Goal: Task Accomplishment & Management: Use online tool/utility

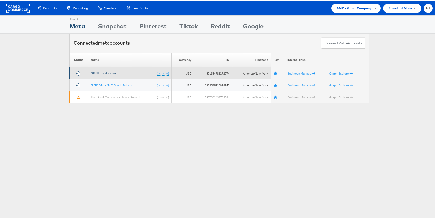
click at [107, 73] on link "GIANT Food Stores" at bounding box center [104, 72] width 26 height 4
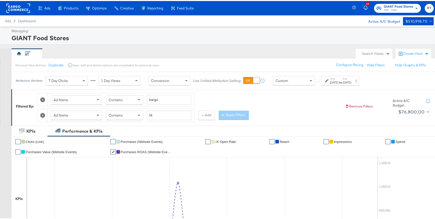
click at [258, 64] on div "Personal View Actions: Duplicate Save, edit and delete options are unavailable …" at bounding box center [224, 64] width 427 height 14
click at [313, 106] on div "Ad Name Contains kargo Ad Name Contains IX + Add Apply Filters" at bounding box center [189, 105] width 303 height 31
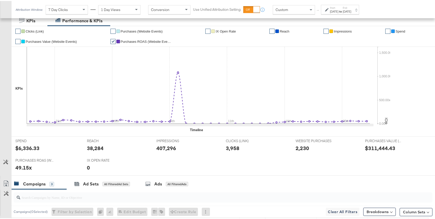
scroll to position [98, 0]
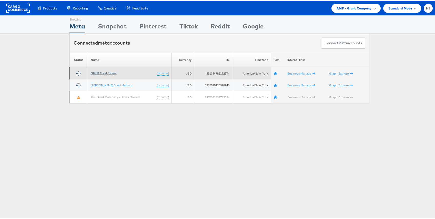
click at [103, 73] on link "GIANT Food Stores" at bounding box center [104, 72] width 26 height 4
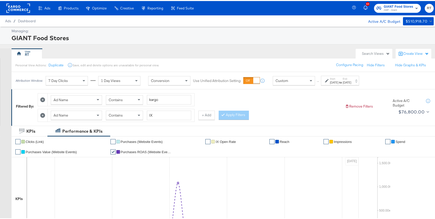
click at [141, 48] on div "RT" at bounding box center [182, 52] width 341 height 10
click at [8, 5] on rect at bounding box center [18, 7] width 24 height 9
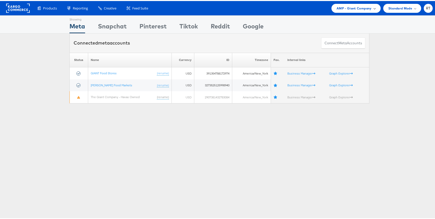
click at [342, 6] on span "AMP - Giant Company" at bounding box center [353, 7] width 35 height 5
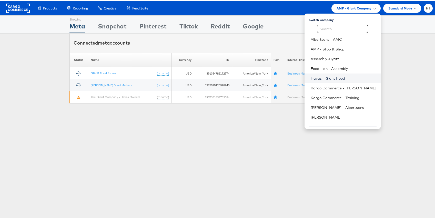
click at [336, 77] on link "Havas - Giant Food" at bounding box center [344, 77] width 66 height 5
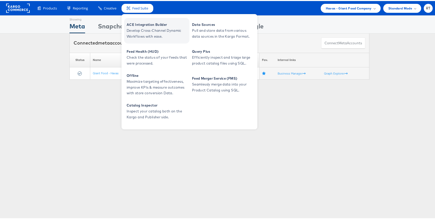
click at [148, 39] on link "ACE Integration Builder Develop Cross-Channel Dynamic Workflows with ease." at bounding box center [156, 30] width 65 height 26
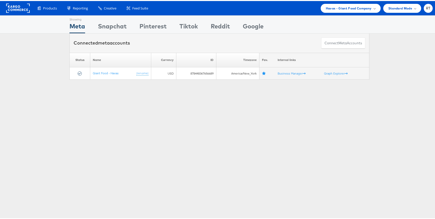
click at [197, 128] on div "Showing Meta Showing [GEOGRAPHIC_DATA] Showing Pinterest Showing Tiktok Showing…" at bounding box center [219, 142] width 439 height 256
click at [342, 9] on span "Havas - Giant Food Company" at bounding box center [349, 7] width 46 height 5
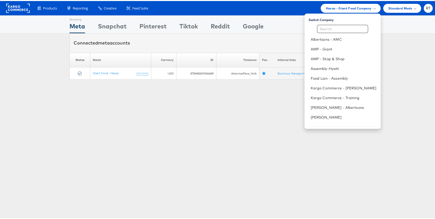
click at [254, 13] on div "Products Product Catalogs Enhance Your Product Catalog, Map Them to Publishers,…" at bounding box center [219, 7] width 439 height 14
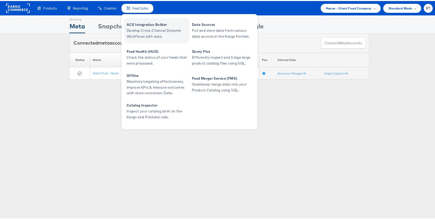
click at [153, 32] on span "Develop Cross-Channel Dynamic Workflows with ease." at bounding box center [157, 33] width 61 height 12
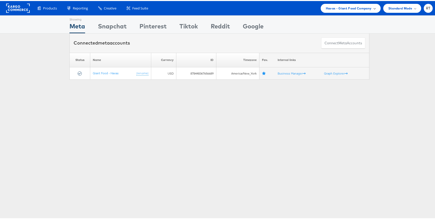
click at [342, 8] on span "Havas - Giant Food Company" at bounding box center [349, 7] width 46 height 5
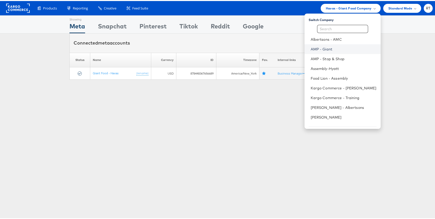
click at [336, 46] on link "AMP - Giant" at bounding box center [344, 48] width 66 height 5
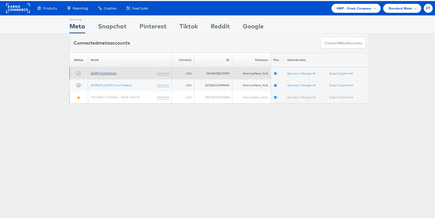
click at [105, 71] on link "GIANT Food Stores" at bounding box center [104, 72] width 26 height 4
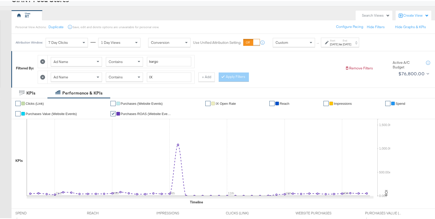
scroll to position [38, 0]
click at [44, 75] on icon at bounding box center [42, 76] width 5 height 5
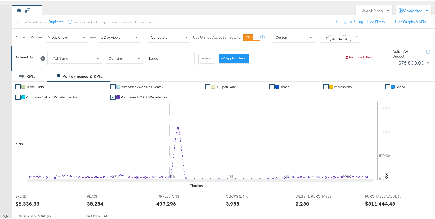
scroll to position [45, 0]
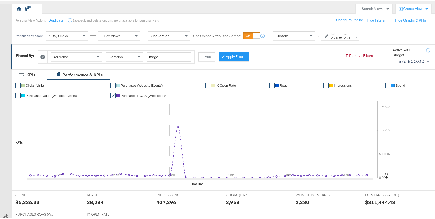
click at [329, 33] on div at bounding box center [327, 35] width 5 height 4
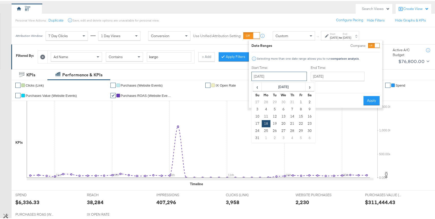
click at [256, 77] on input "August 18th 2025" at bounding box center [278, 75] width 55 height 9
click at [258, 93] on th "Su" at bounding box center [257, 93] width 9 height 7
click at [256, 86] on span "‹" at bounding box center [257, 86] width 8 height 8
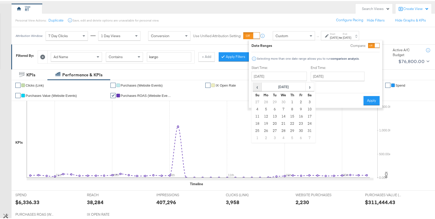
click at [256, 86] on span "‹" at bounding box center [257, 86] width 8 height 8
click at [283, 101] on td "1" at bounding box center [283, 101] width 9 height 7
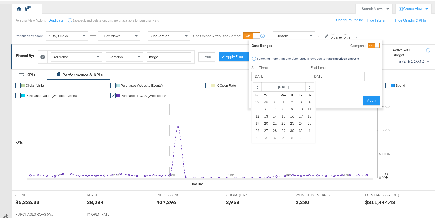
type input "January 1st 2025"
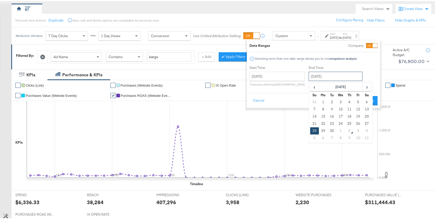
click at [345, 72] on input "September 28th 2025" at bounding box center [335, 75] width 54 height 9
click at [311, 86] on span "‹" at bounding box center [314, 86] width 8 height 8
click at [312, 86] on span "‹" at bounding box center [314, 86] width 8 height 8
click at [311, 86] on span "‹" at bounding box center [314, 86] width 8 height 8
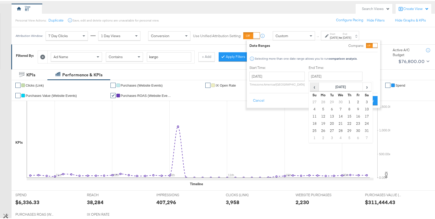
click at [311, 86] on span "‹" at bounding box center [314, 86] width 8 height 8
click at [323, 101] on td "31" at bounding box center [323, 101] width 9 height 7
type input "March 1st 2025"
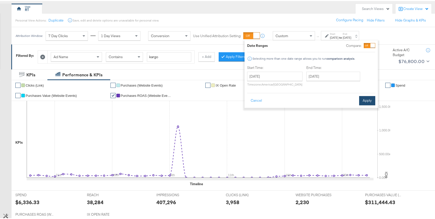
click at [369, 100] on button "Apply" at bounding box center [367, 99] width 16 height 9
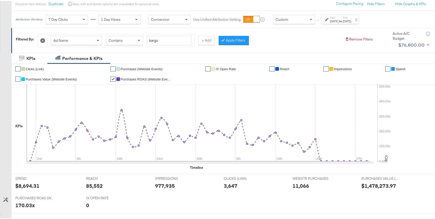
scroll to position [45, 0]
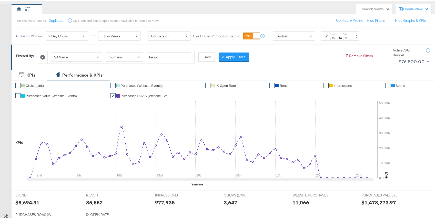
click at [44, 55] on icon at bounding box center [42, 56] width 5 height 5
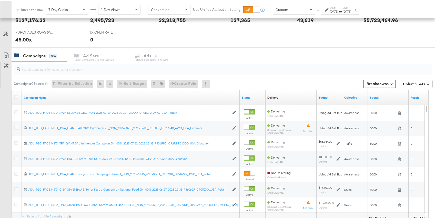
scroll to position [220, 0]
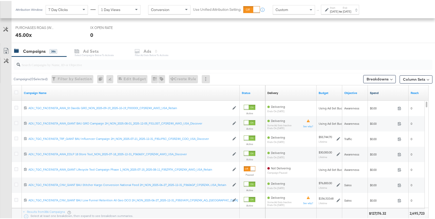
click at [376, 94] on div "Spend" at bounding box center [388, 92] width 41 height 8
click at [375, 92] on link "Spend" at bounding box center [388, 92] width 37 height 4
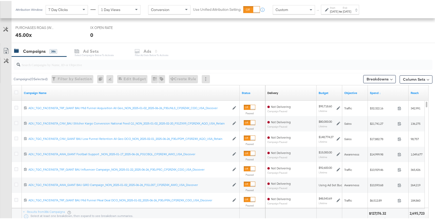
click at [148, 53] on div "Campaigns 386 Ad Sets Select Campaigns below to activate Ads 0 Filter Ad Sets b…" at bounding box center [225, 50] width 427 height 11
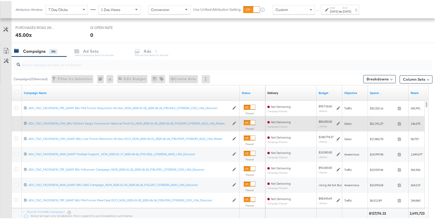
click at [16, 122] on icon at bounding box center [16, 122] width 4 height 4
click at [0, 0] on input "checkbox" at bounding box center [0, 0] width 0 height 0
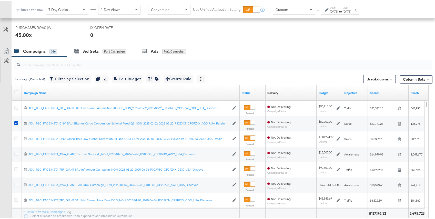
click at [107, 65] on input "search" at bounding box center [207, 62] width 374 height 10
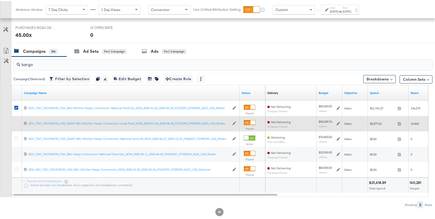
type input "kargo"
click at [15, 121] on icon at bounding box center [16, 122] width 4 height 4
click at [0, 0] on input "checkbox" at bounding box center [0, 0] width 0 height 0
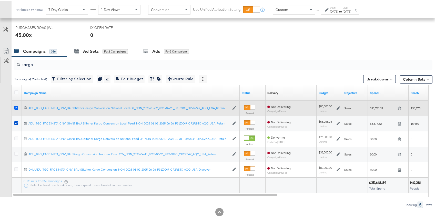
click at [17, 106] on icon at bounding box center [16, 107] width 4 height 4
click at [0, 0] on input "checkbox" at bounding box center [0, 0] width 0 height 0
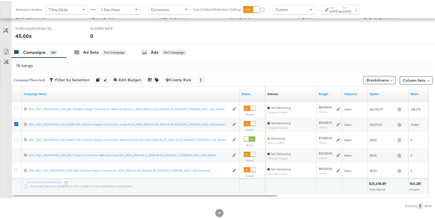
scroll to position [218, 0]
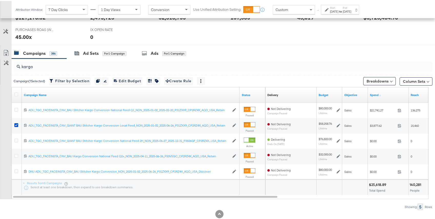
click at [351, 11] on div "Mar 1st 2025" at bounding box center [347, 10] width 8 height 4
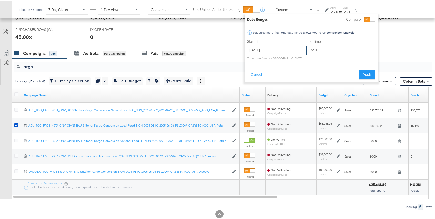
click at [344, 48] on input "March 1st 2025" at bounding box center [333, 49] width 54 height 9
click at [363, 113] on td "5" at bounding box center [364, 110] width 9 height 7
type input "April 5th 2025"
click at [372, 73] on button "Apply" at bounding box center [367, 73] width 16 height 9
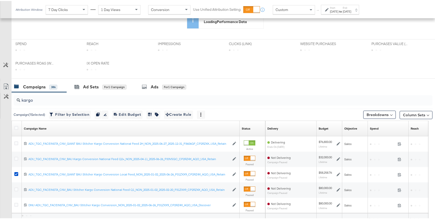
scroll to position [168, 0]
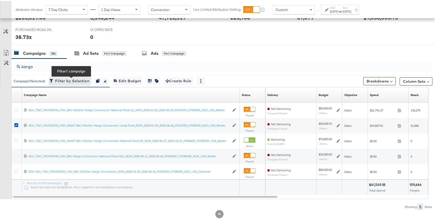
click at [66, 80] on span "Filter by Selection Filter 1 campaign" at bounding box center [69, 80] width 39 height 6
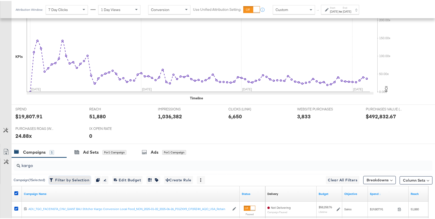
scroll to position [181, 0]
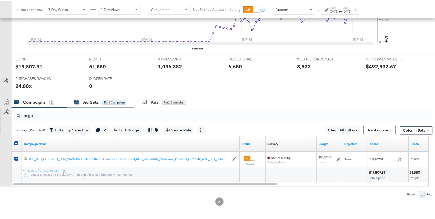
click at [116, 104] on div "for 1 Campaign" at bounding box center [114, 101] width 24 height 5
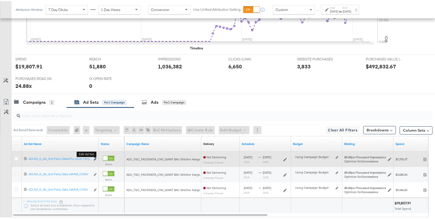
click at [94, 158] on icon "link" at bounding box center [95, 158] width 3 height 3
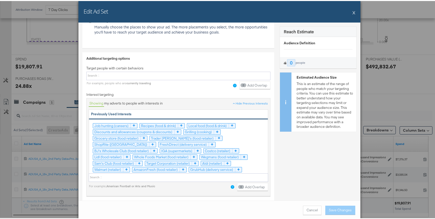
scroll to position [775, 0]
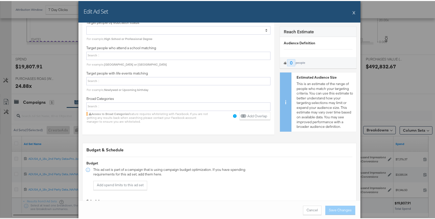
click at [352, 12] on button "X" at bounding box center [353, 11] width 3 height 10
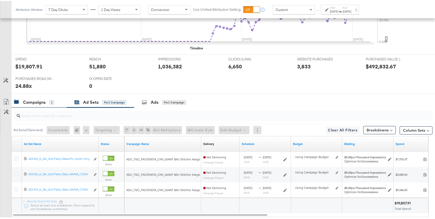
click at [41, 100] on div "Campaigns" at bounding box center [34, 101] width 23 height 6
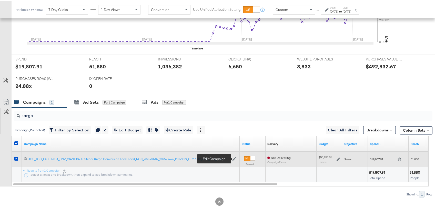
click at [235, 157] on icon at bounding box center [234, 158] width 4 height 4
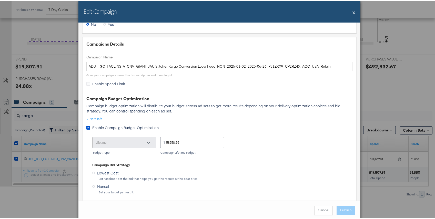
scroll to position [0, 0]
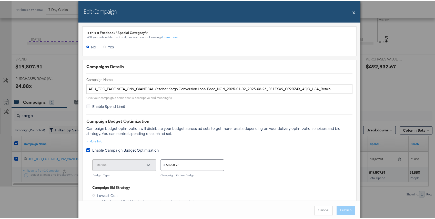
click at [352, 11] on button "X" at bounding box center [353, 11] width 3 height 10
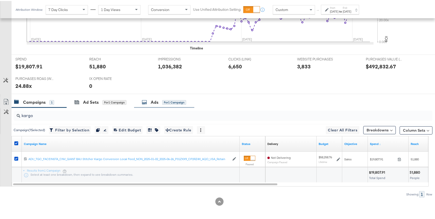
click at [149, 101] on div "Ads for 1 Campaign" at bounding box center [164, 101] width 44 height 6
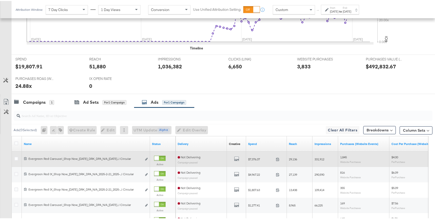
click at [144, 157] on div "Edit ad" at bounding box center [145, 158] width 6 height 5
click at [146, 158] on icon "link" at bounding box center [146, 158] width 3 height 3
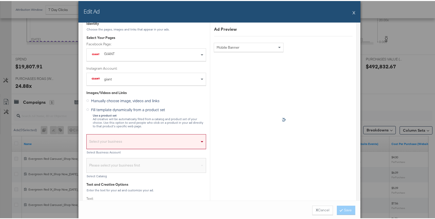
scroll to position [75, 0]
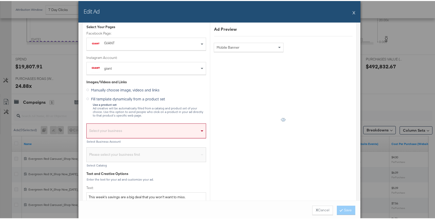
click at [352, 11] on button "X" at bounding box center [353, 11] width 3 height 10
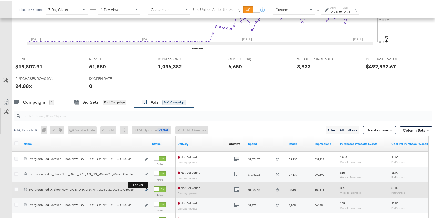
click at [147, 189] on icon "link" at bounding box center [146, 189] width 3 height 3
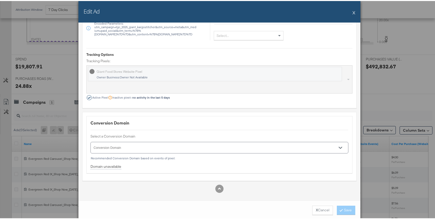
scroll to position [447, 0]
click at [352, 12] on button "X" at bounding box center [353, 11] width 3 height 10
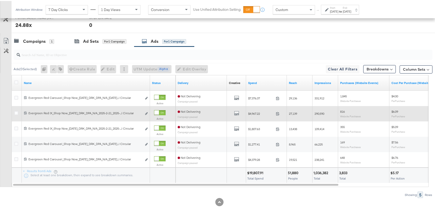
scroll to position [242, 0]
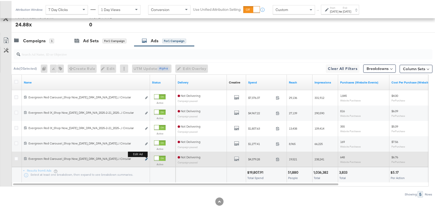
click at [147, 158] on icon "link" at bounding box center [146, 158] width 3 height 3
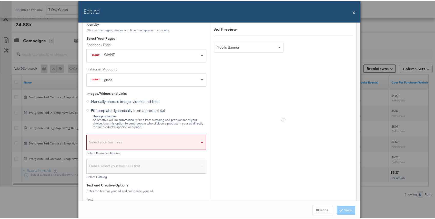
scroll to position [75, 0]
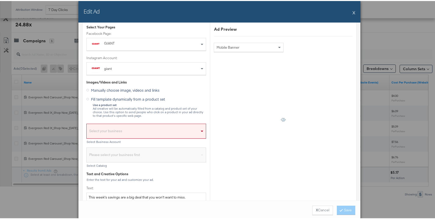
click at [352, 11] on button "X" at bounding box center [353, 11] width 3 height 10
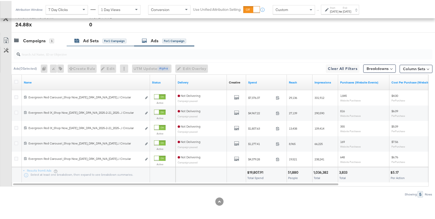
click at [95, 43] on div "Ad Sets" at bounding box center [91, 40] width 16 height 6
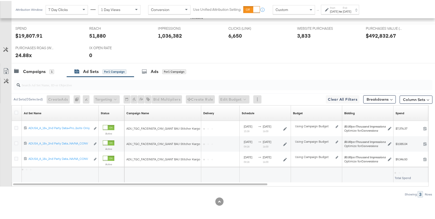
scroll to position [211, 0]
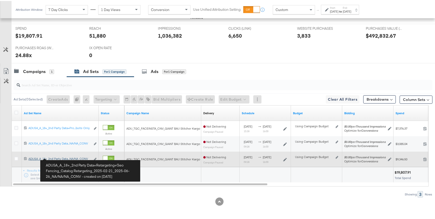
click at [53, 156] on div "ADUSA_A_18+_2nd Party Data+Retargeting+Geo Fencing_Catalog Retargeting_2025-02-…" at bounding box center [59, 158] width 62 height 4
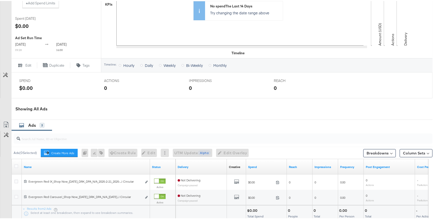
scroll to position [214, 0]
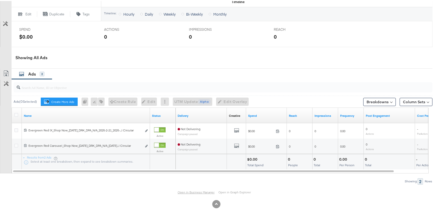
click at [198, 192] on link "Open in Business Manager" at bounding box center [196, 191] width 37 height 4
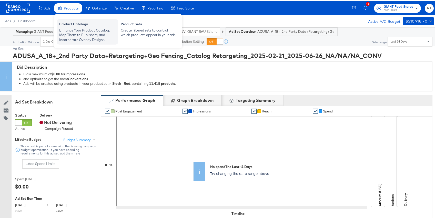
click at [77, 26] on div "Product Catalogs" at bounding box center [87, 24] width 56 height 6
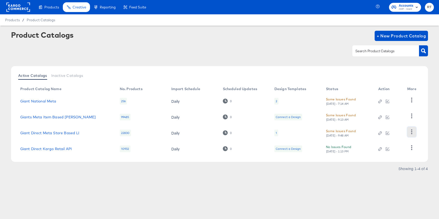
click at [409, 131] on icon "button" at bounding box center [411, 131] width 5 height 5
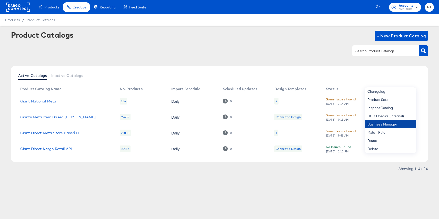
click at [384, 126] on div "Business Manager" at bounding box center [390, 124] width 51 height 8
click at [382, 125] on div "Business Manager" at bounding box center [390, 124] width 51 height 8
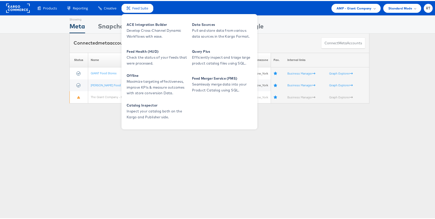
click at [142, 7] on span "Feed Suite" at bounding box center [140, 7] width 16 height 5
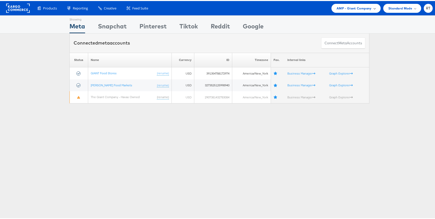
click at [338, 6] on span "AMP - Giant Company" at bounding box center [353, 7] width 35 height 5
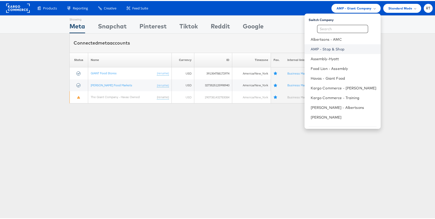
click at [342, 49] on link "AMP - Stop & Shop" at bounding box center [344, 48] width 66 height 5
click at [351, 7] on span "AMP - Giant Company" at bounding box center [353, 7] width 35 height 5
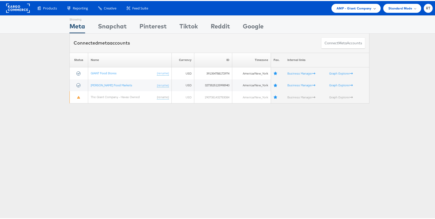
click at [351, 8] on span "AMP - Giant Company" at bounding box center [353, 7] width 35 height 5
click at [369, 6] on div "AMP - Giant Company" at bounding box center [355, 7] width 39 height 5
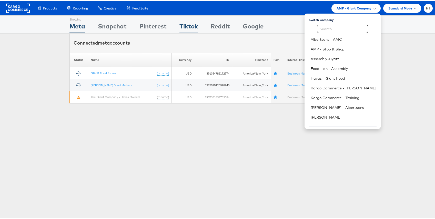
click at [196, 32] on div "Tiktok" at bounding box center [188, 27] width 18 height 12
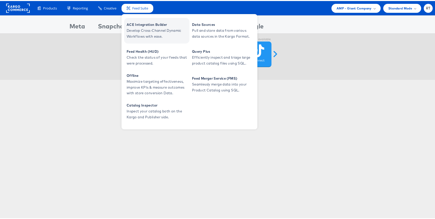
click at [151, 29] on span "Develop Cross-Channel Dynamic Workflows with ease." at bounding box center [157, 33] width 61 height 12
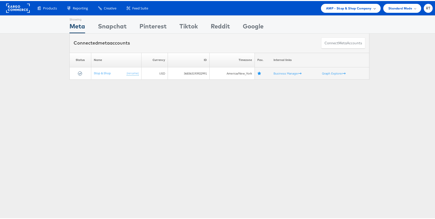
click at [354, 9] on span "AMP - Stop & Shop Company" at bounding box center [349, 7] width 46 height 5
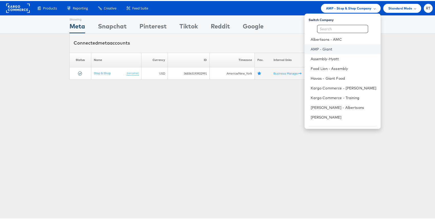
click at [336, 47] on link "AMP - Giant" at bounding box center [344, 48] width 66 height 5
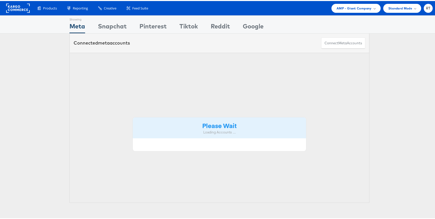
drag, startPoint x: 0, startPoint y: 0, endPoint x: 71, endPoint y: 160, distance: 175.1
click at [71, 160] on div "Please Wait Loading Accounts ...." at bounding box center [219, 127] width 300 height 150
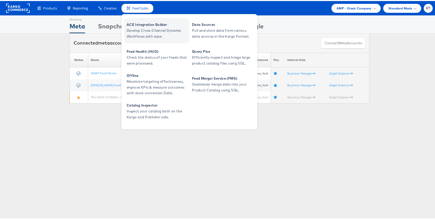
click at [135, 37] on span "Develop Cross-Channel Dynamic Workflows with ease." at bounding box center [157, 33] width 61 height 12
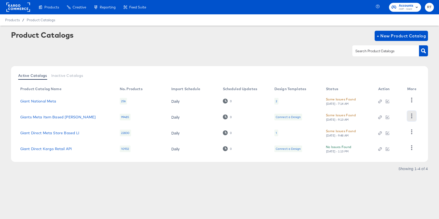
click at [411, 115] on icon "button" at bounding box center [411, 115] width 5 height 5
click at [370, 173] on div "Showing 1–4 of 4" at bounding box center [219, 171] width 417 height 8
click at [283, 117] on div "Connect a Design" at bounding box center [287, 117] width 25 height 4
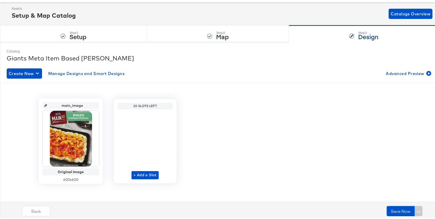
scroll to position [25, 0]
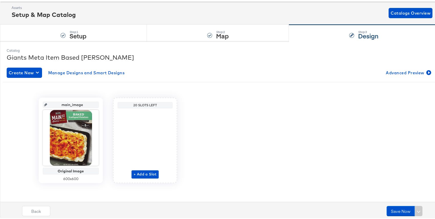
click at [265, 53] on div "Giants Meta Item Based [PERSON_NAME]" at bounding box center [219, 56] width 425 height 9
click at [239, 71] on div "Create New Manage Designs and Smart Designs Advanced Preview" at bounding box center [219, 72] width 425 height 10
click at [79, 40] on div "Step: 1 Setup" at bounding box center [73, 32] width 147 height 17
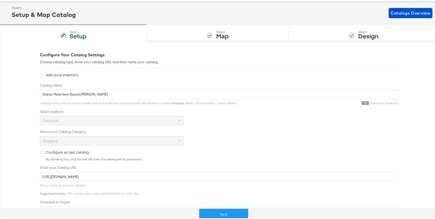
scroll to position [0, 0]
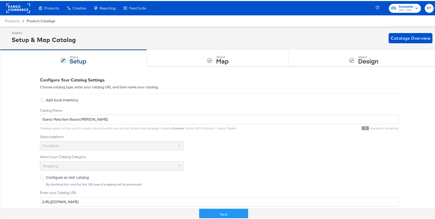
click at [47, 20] on span "Product Catalogs" at bounding box center [41, 20] width 29 height 4
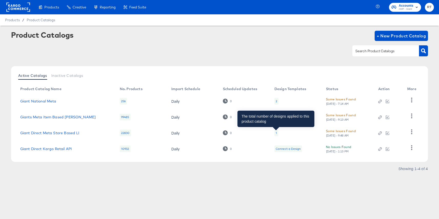
click at [276, 133] on div "1" at bounding box center [275, 133] width 1 height 4
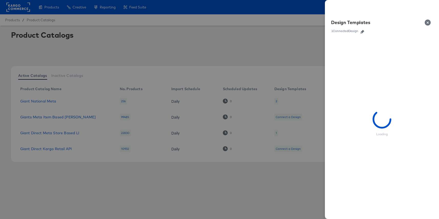
click at [361, 32] on icon "button" at bounding box center [362, 32] width 4 height 4
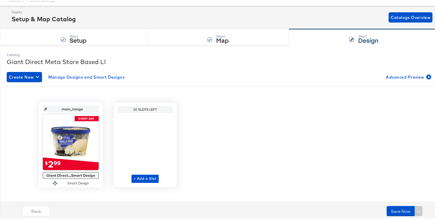
scroll to position [21, 0]
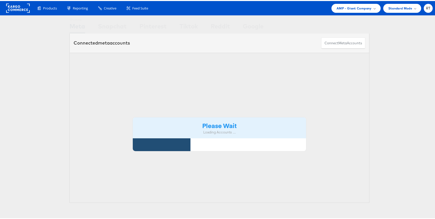
click at [22, 66] on div "Please Wait Loading Accounts .... Status Name Currency ID Timezone Fav. Interna…" at bounding box center [219, 127] width 439 height 150
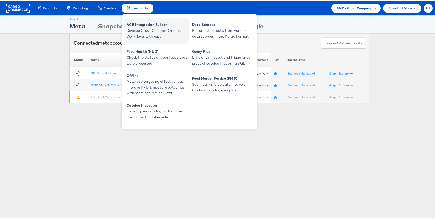
click at [146, 32] on span "Develop Cross-Channel Dynamic Workflows with ease." at bounding box center [157, 33] width 61 height 12
